Goal: Task Accomplishment & Management: Use online tool/utility

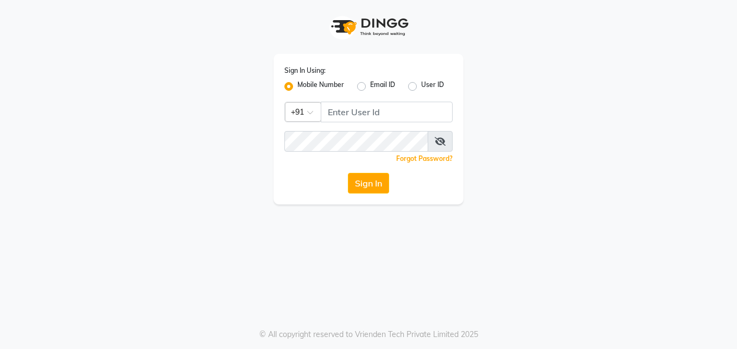
click at [355, 116] on input "Username" at bounding box center [387, 112] width 132 height 21
type input "9895588116"
click at [364, 182] on button "Sign In" at bounding box center [368, 183] width 41 height 21
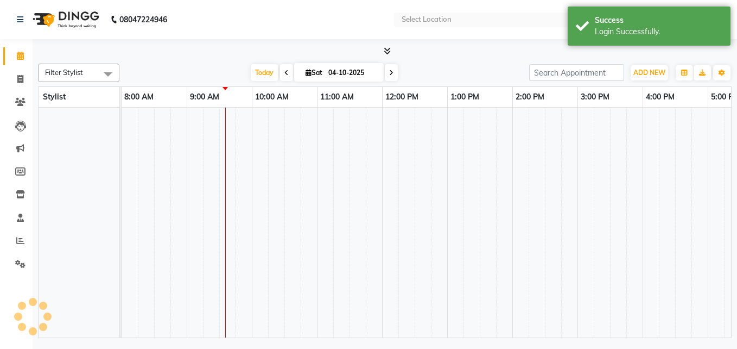
select select "en"
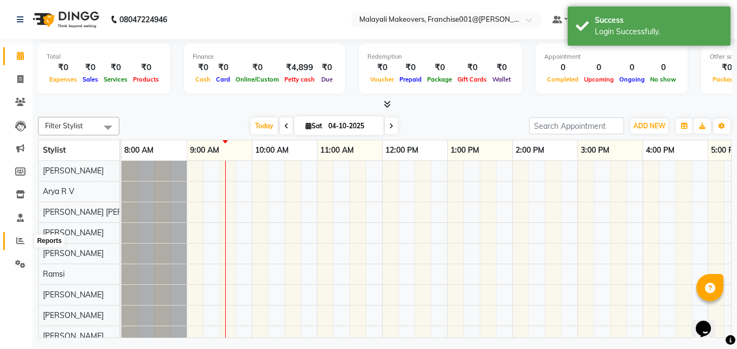
click at [27, 243] on span at bounding box center [20, 241] width 19 height 12
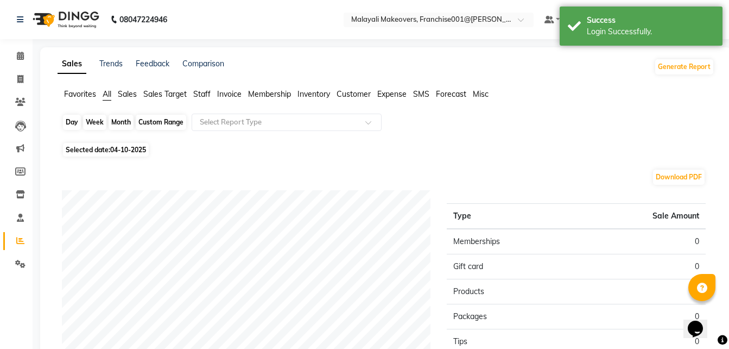
click at [65, 116] on div "Day" at bounding box center [72, 122] width 18 height 15
select select "10"
select select "2025"
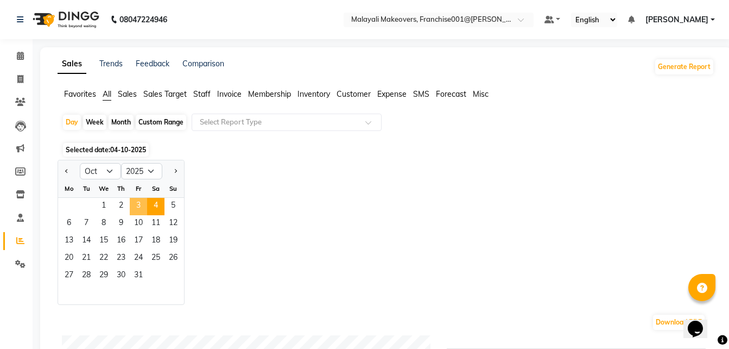
click at [140, 203] on span "3" at bounding box center [138, 206] width 17 height 17
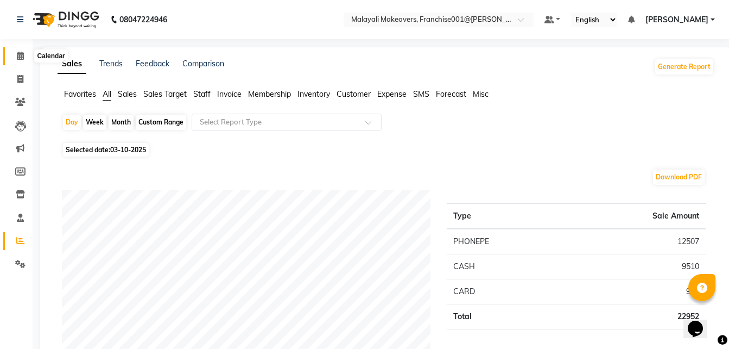
click at [23, 58] on icon at bounding box center [20, 56] width 7 height 8
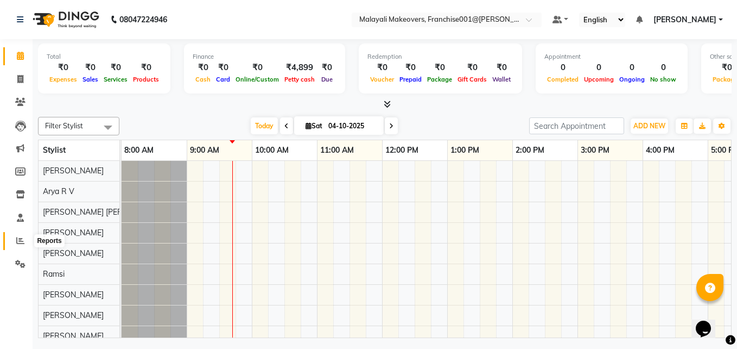
click at [26, 241] on span at bounding box center [20, 241] width 19 height 12
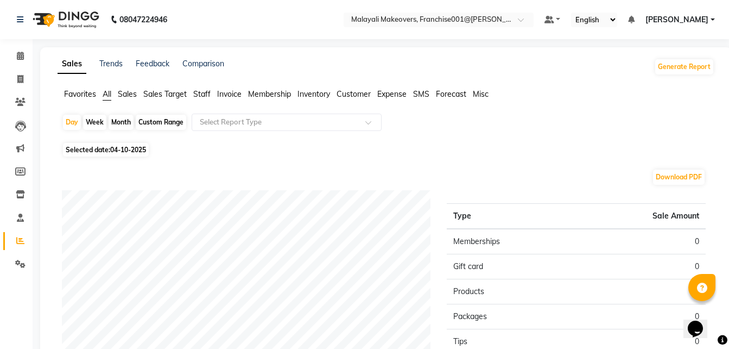
click at [127, 122] on div "Month" at bounding box center [121, 122] width 25 height 15
select select "10"
select select "2025"
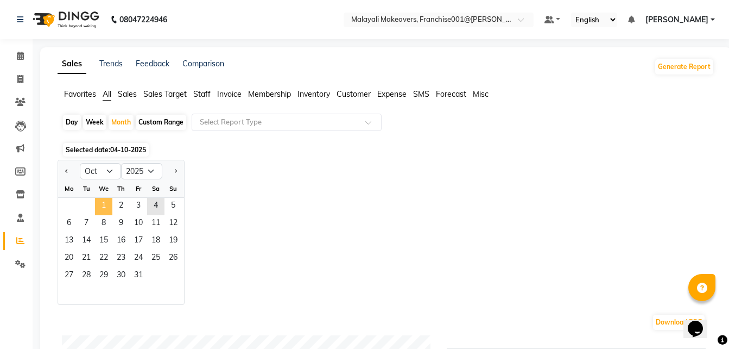
click at [108, 206] on span "1" at bounding box center [103, 206] width 17 height 17
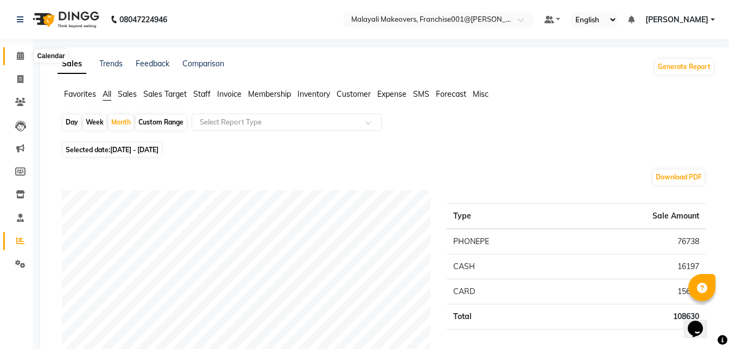
click at [20, 59] on icon at bounding box center [20, 56] width 7 height 8
